Goal: Task Accomplishment & Management: Use online tool/utility

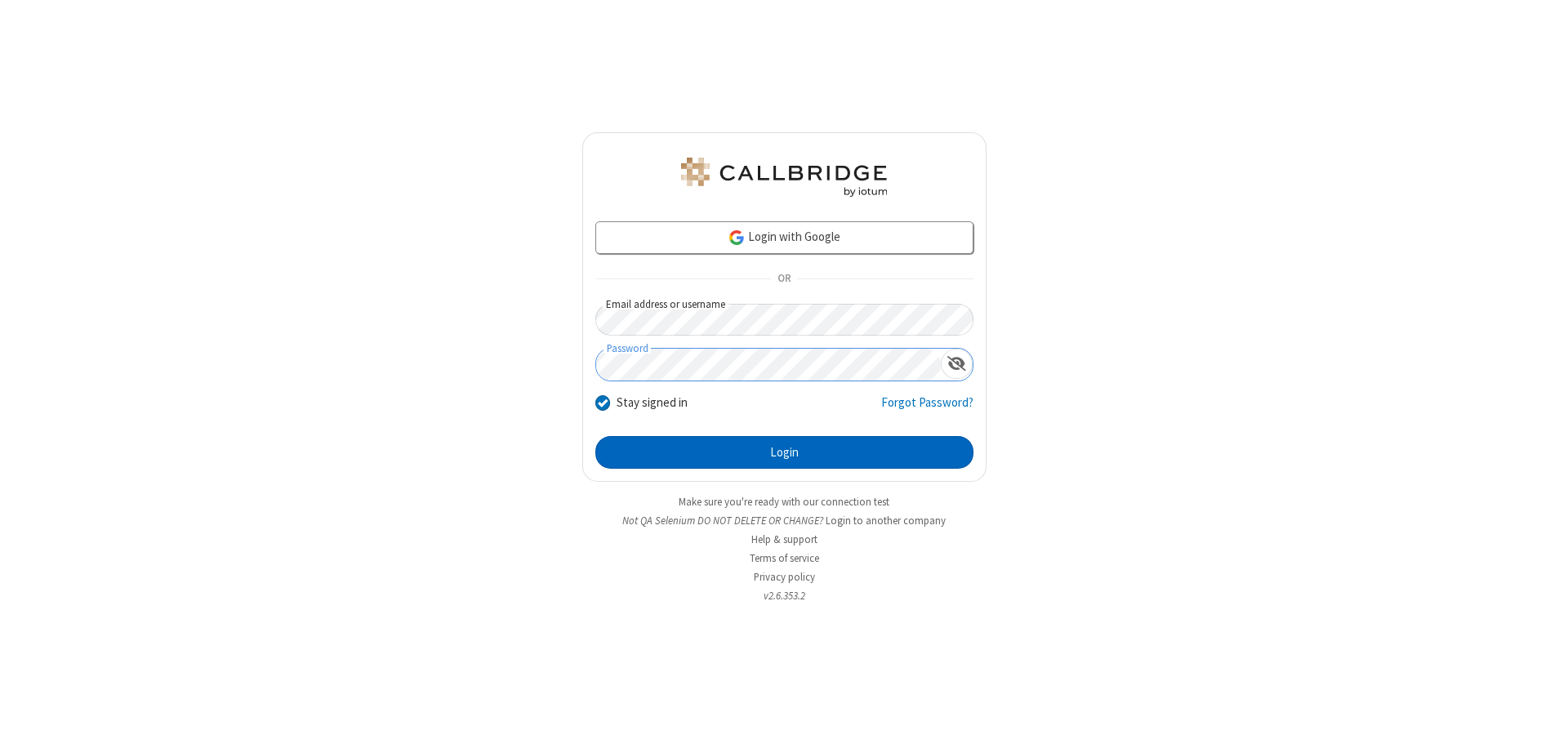
click at [784, 453] on button "Login" at bounding box center [784, 453] width 378 height 33
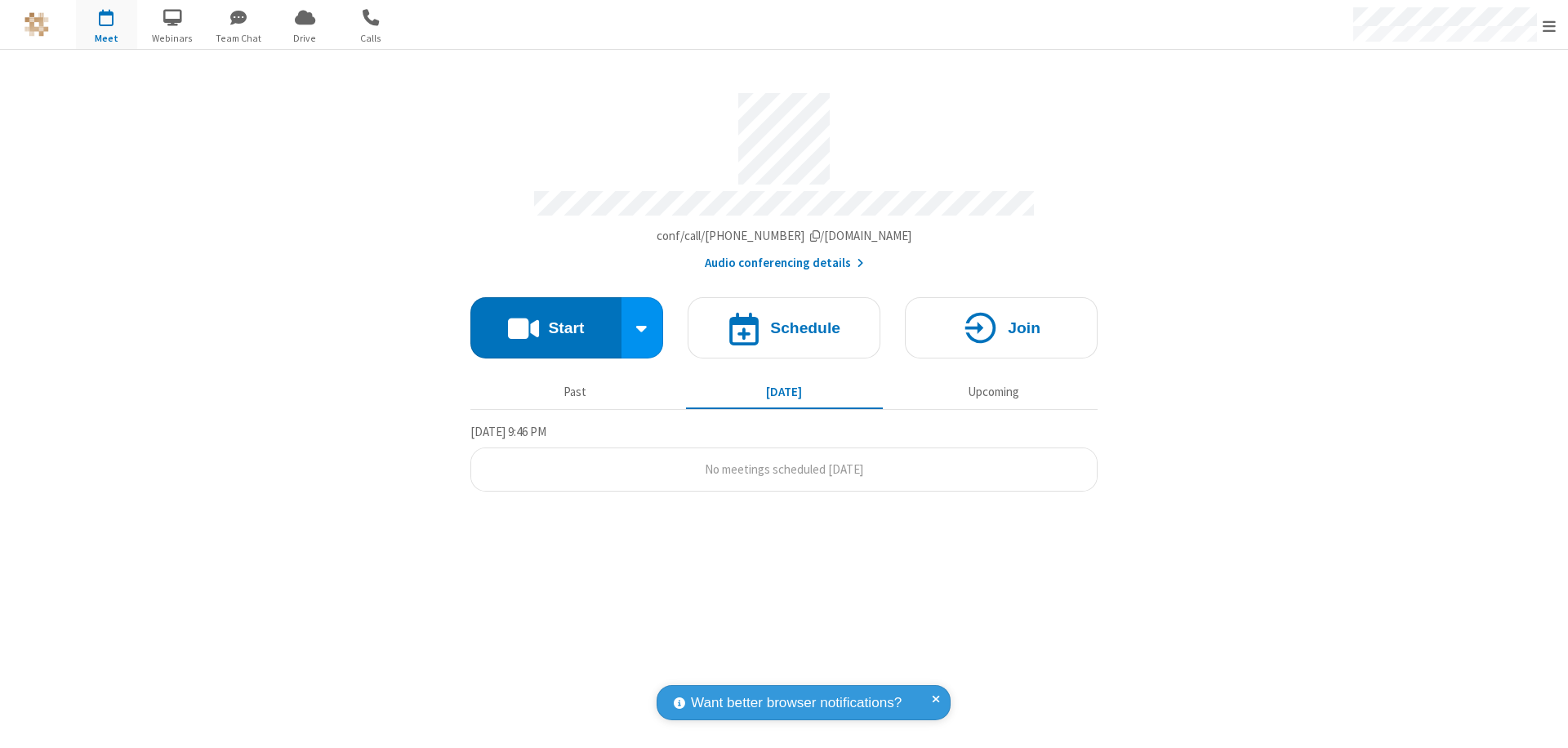
click at [546, 321] on button "Start" at bounding box center [546, 328] width 151 height 62
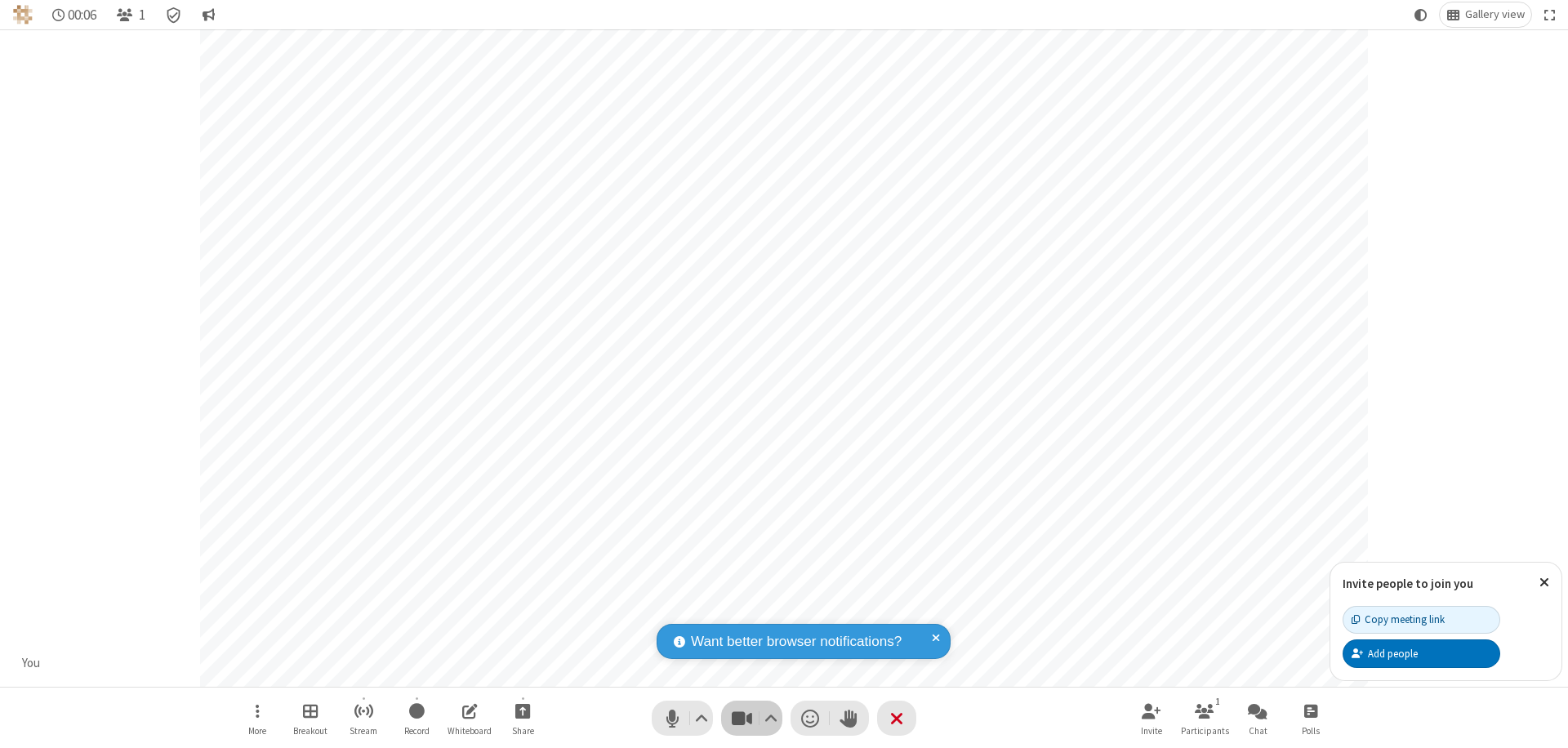
click at [741, 718] on span "Stop video (⌘+Shift+V)" at bounding box center [741, 718] width 25 height 24
click at [741, 718] on span "Start video (⌘+Shift+V)" at bounding box center [741, 718] width 25 height 24
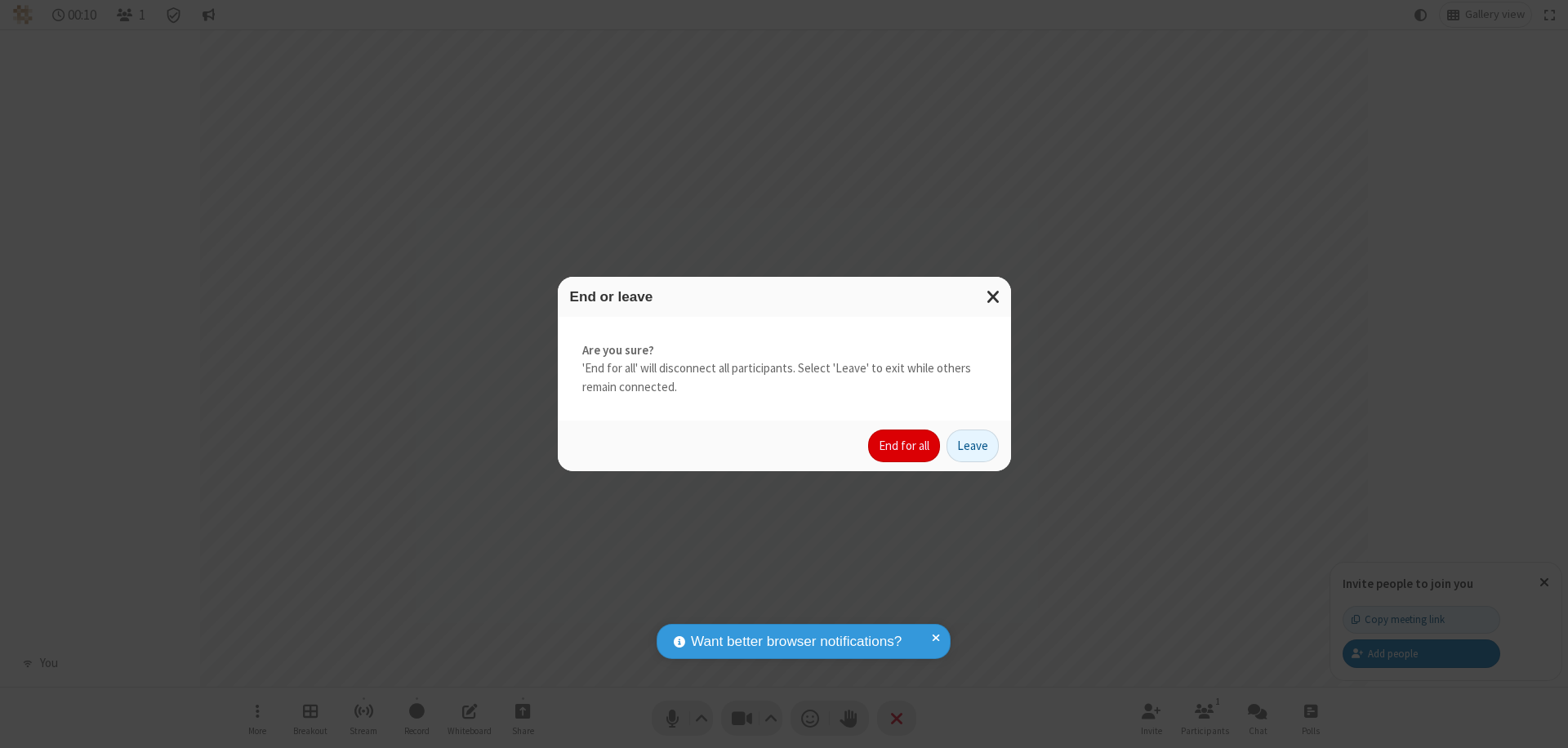
click at [905, 446] on button "End for all" at bounding box center [903, 446] width 71 height 33
